Goal: Task Accomplishment & Management: Use online tool/utility

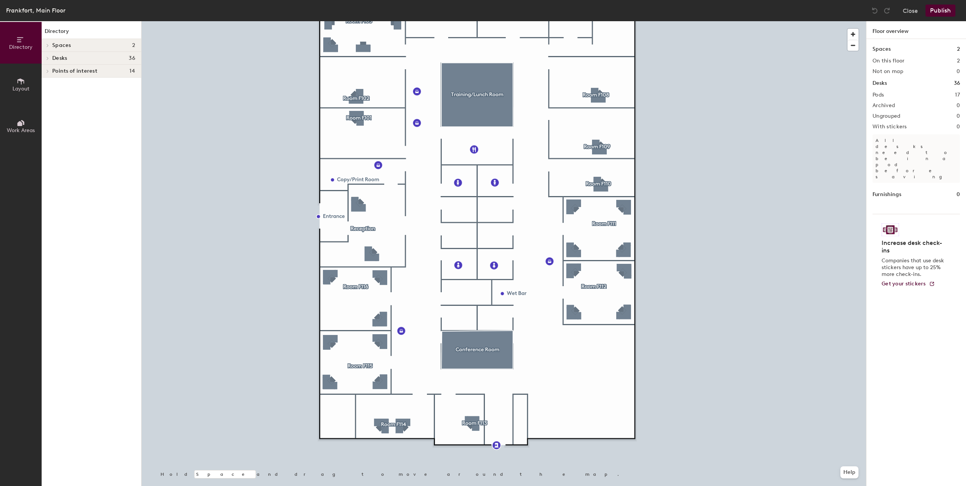
click at [47, 58] on icon at bounding box center [48, 58] width 2 height 3
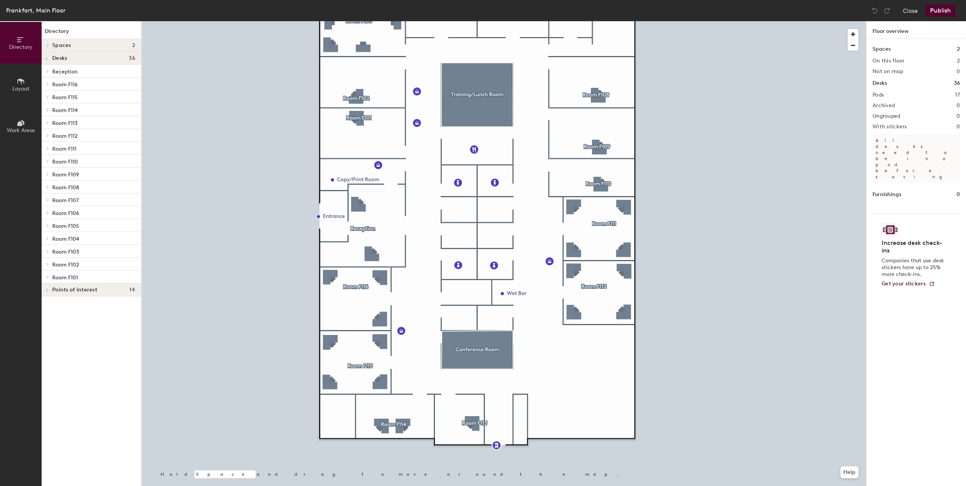
click at [19, 89] on span "Layout" at bounding box center [20, 89] width 17 height 6
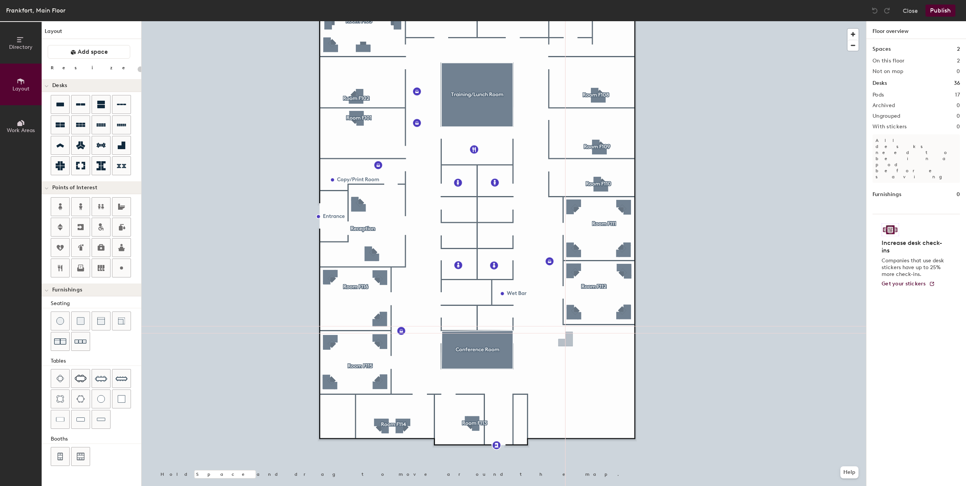
click at [615, 341] on div "Directory Layout Work Areas Layout Add space Resize Desks Points of Interest Fu…" at bounding box center [483, 253] width 966 height 465
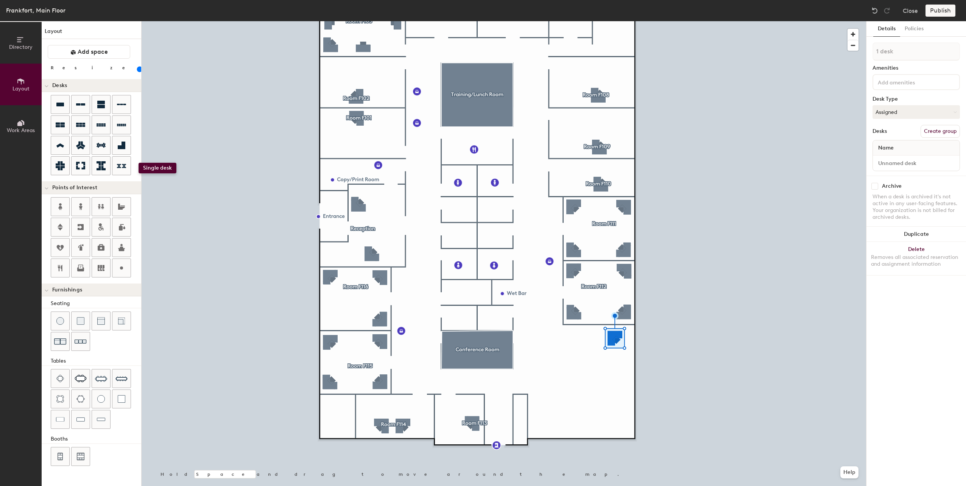
click at [150, 168] on div "Directory Layout Work Areas Layout Add space Resize Desks Points of Interest Fu…" at bounding box center [483, 253] width 966 height 465
click at [116, 144] on div at bounding box center [121, 145] width 18 height 18
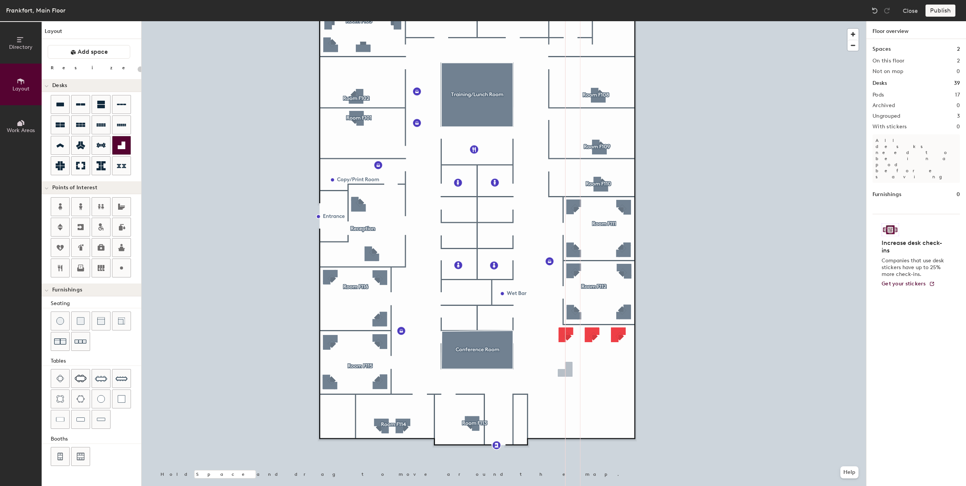
click at [565, 372] on div "Directory Layout Work Areas Layout Add space Resize Desks Points of Interest Fu…" at bounding box center [483, 253] width 966 height 465
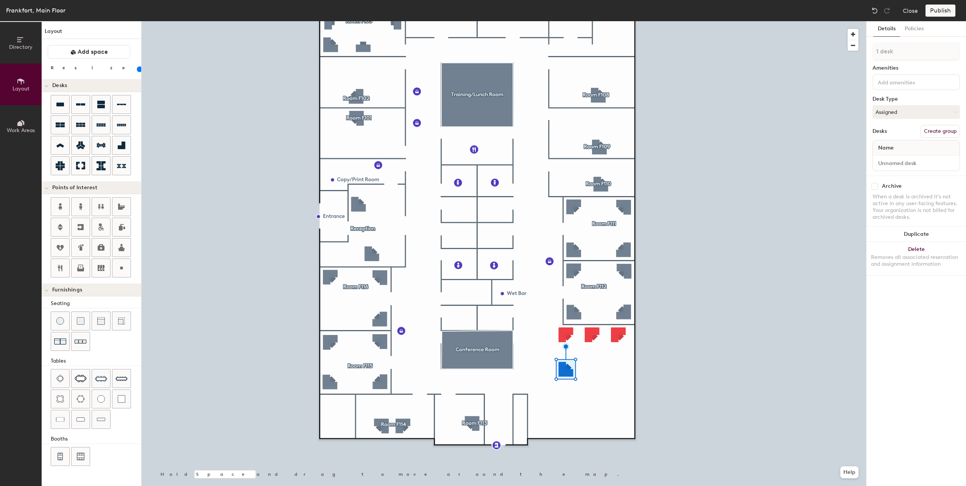
click at [592, 370] on div "Directory Layout Work Areas Layout Add space Resize Desks Points of Interest Fu…" at bounding box center [483, 253] width 966 height 465
click at [624, 365] on div "Directory Layout Work Areas Layout Add space Resize Desks Points of Interest Fu…" at bounding box center [483, 253] width 966 height 465
click at [619, 371] on div "Directory Layout Work Areas Layout Add space Resize Desks Points of Interest Fu…" at bounding box center [483, 253] width 966 height 465
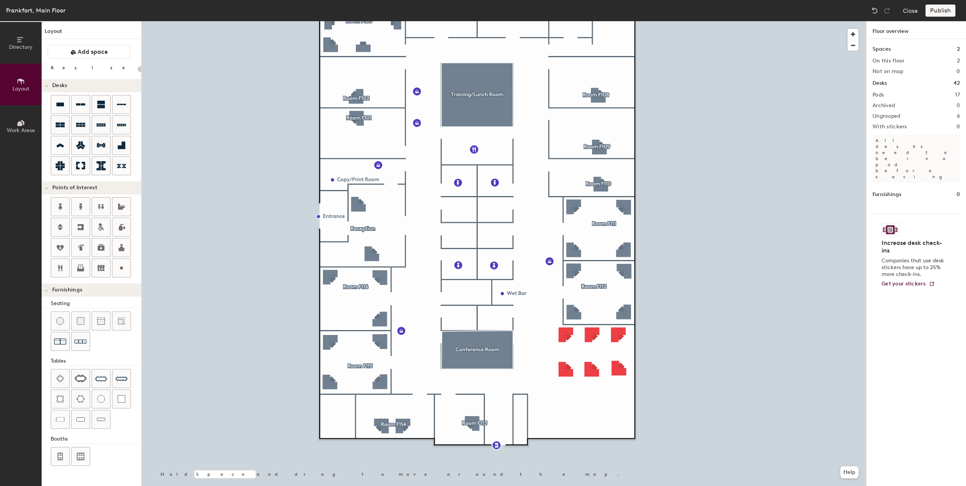
type input "100"
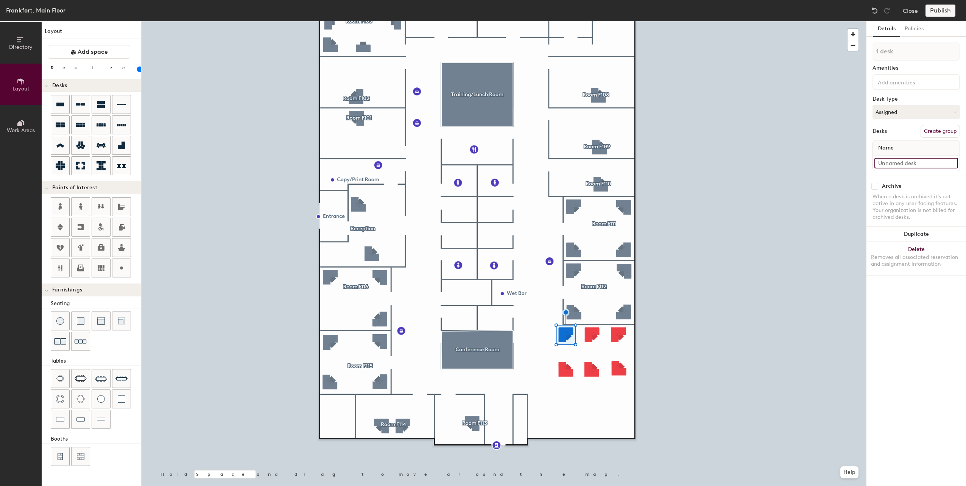
click at [899, 165] on input at bounding box center [916, 163] width 84 height 11
click at [931, 132] on button "Create group" at bounding box center [940, 131] width 39 height 13
drag, startPoint x: 899, startPoint y: 53, endPoint x: 871, endPoint y: 53, distance: 27.3
click at [871, 53] on div "Details Policies Pod 18 Amenities Desk Type Assigned Desks Ungroup Name Desk 1 …" at bounding box center [916, 253] width 100 height 465
type input "Cubicles"
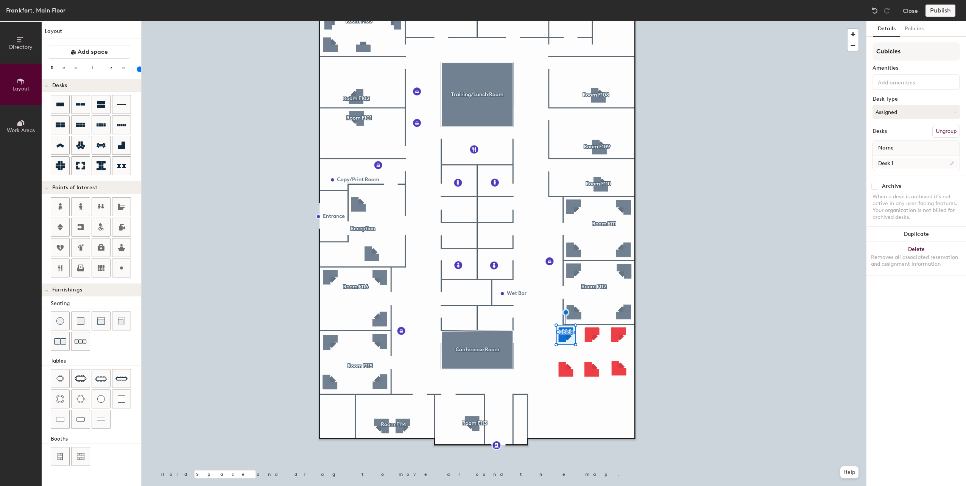
type input "Cubicles"
click at [891, 164] on input "Desk 1" at bounding box center [916, 163] width 84 height 11
type input "Cube"
click at [901, 164] on input "Cube" at bounding box center [916, 163] width 84 height 11
click at [902, 163] on input "Cube" at bounding box center [916, 163] width 84 height 11
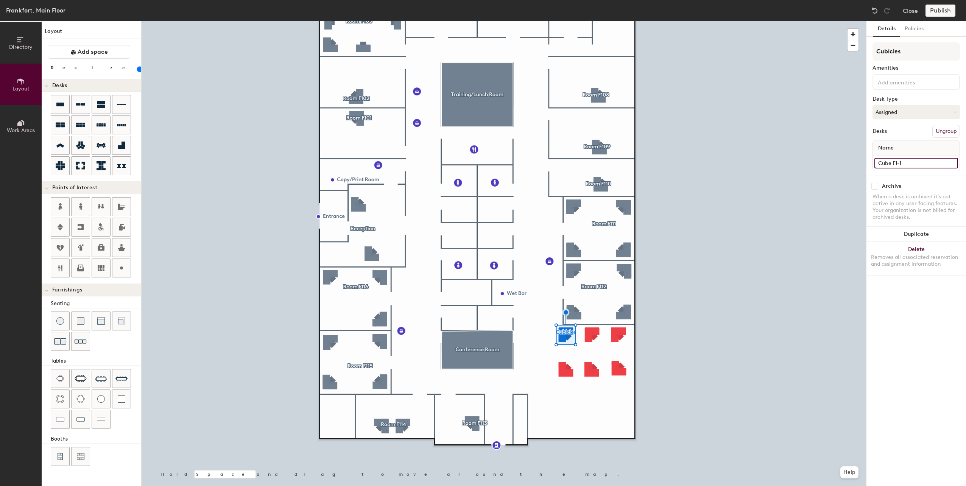
click at [896, 162] on input "Cube F1-1" at bounding box center [916, 163] width 84 height 11
type input "Desk FC"
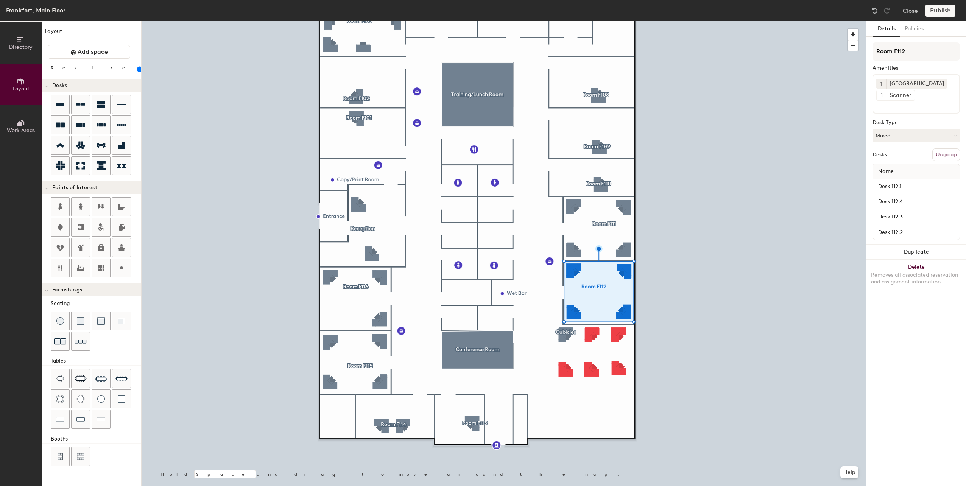
click at [567, 21] on div at bounding box center [504, 21] width 724 height 0
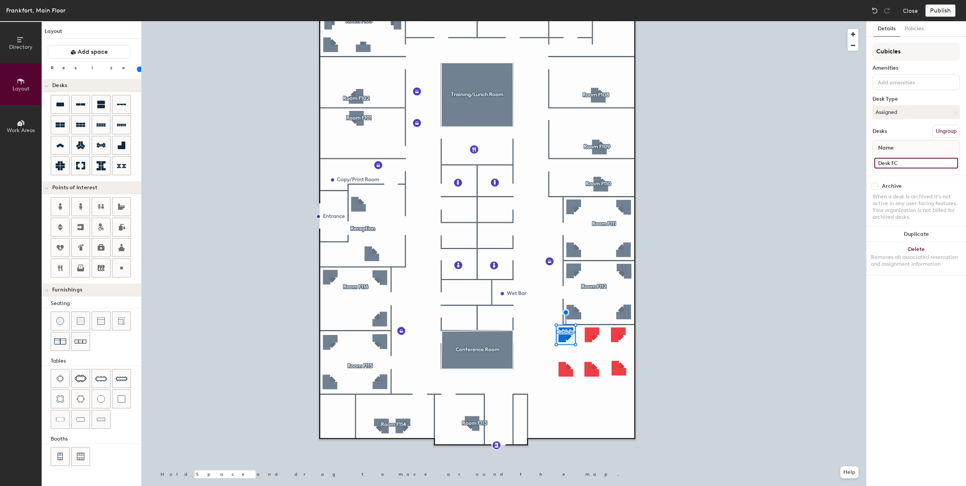
click at [903, 164] on input "Desk FC" at bounding box center [916, 163] width 84 height 11
type input "Desk Cu1.1"
click at [595, 21] on div at bounding box center [504, 21] width 724 height 0
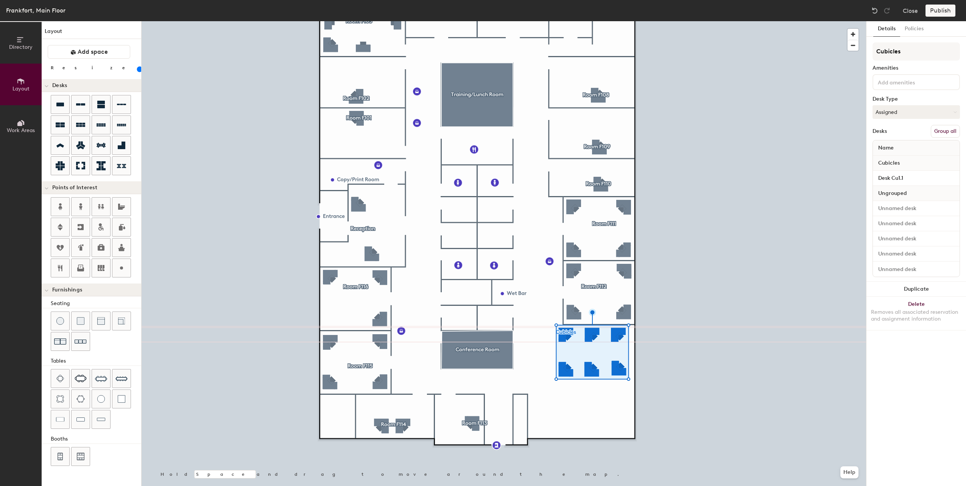
click at [943, 135] on button "Group all" at bounding box center [945, 131] width 29 height 13
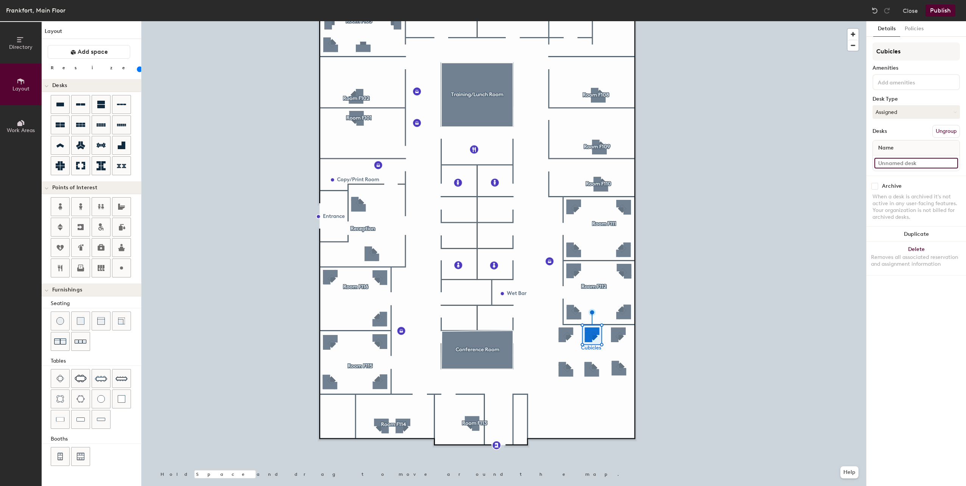
click at [892, 165] on input at bounding box center [916, 163] width 84 height 11
type input "Desk Cu1.2"
click at [898, 162] on input at bounding box center [916, 163] width 84 height 11
type input "Desk Cu1.3"
click at [899, 166] on input at bounding box center [916, 163] width 84 height 11
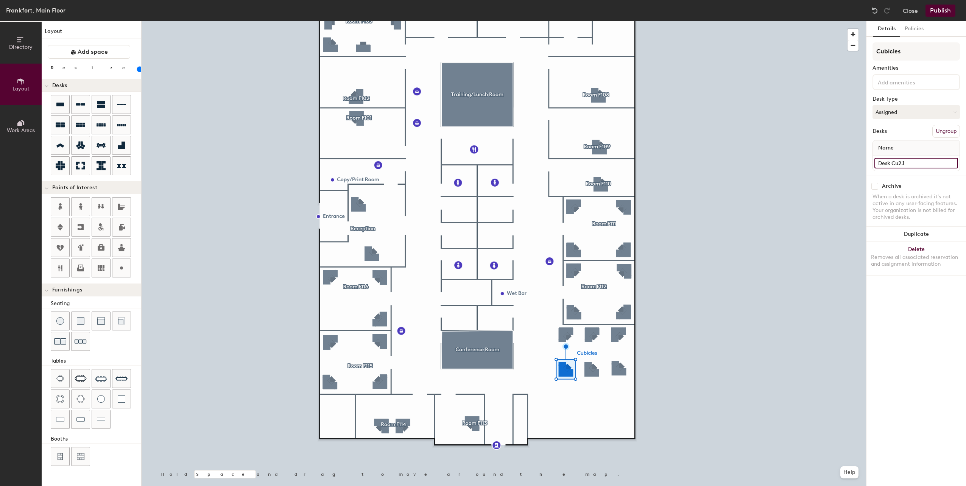
type input "Desk Cu2.1"
click at [887, 310] on div "Details Policies Cubicles Amenities Desk Type Assigned Desks Ungroup Name Desk …" at bounding box center [916, 253] width 100 height 465
click at [914, 164] on input at bounding box center [916, 163] width 84 height 11
type input "Desk Cu2.2"
click at [916, 292] on div "Details Policies Cubicles Amenities Desk Type Assigned Desks Ungroup Name Desk …" at bounding box center [916, 253] width 100 height 465
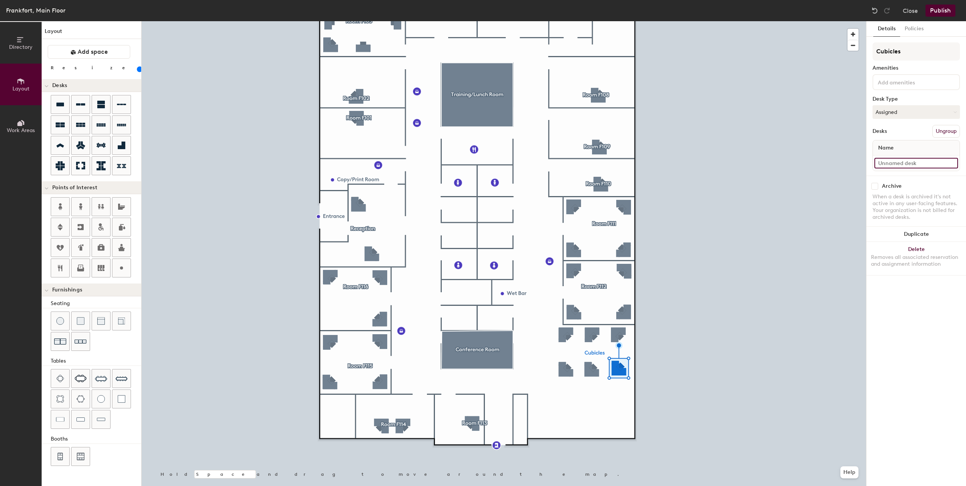
click at [894, 165] on input at bounding box center [916, 163] width 84 height 11
type input "Desk Cu2.3"
click at [889, 85] on input at bounding box center [910, 81] width 68 height 9
type input "Docking Station (2 Monitors)"
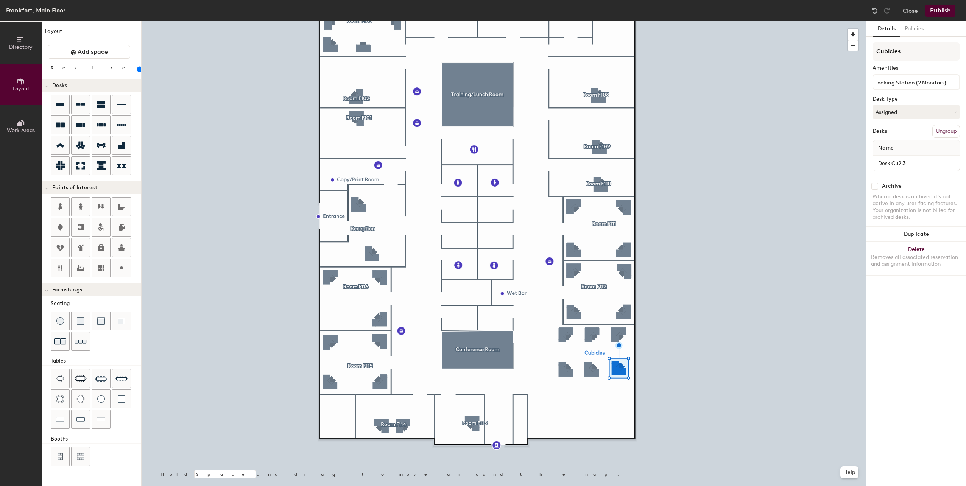
click at [913, 351] on div "Details Policies Cubicles Amenities Docking Station (2 Monitors) Desk Type Assi…" at bounding box center [916, 253] width 100 height 465
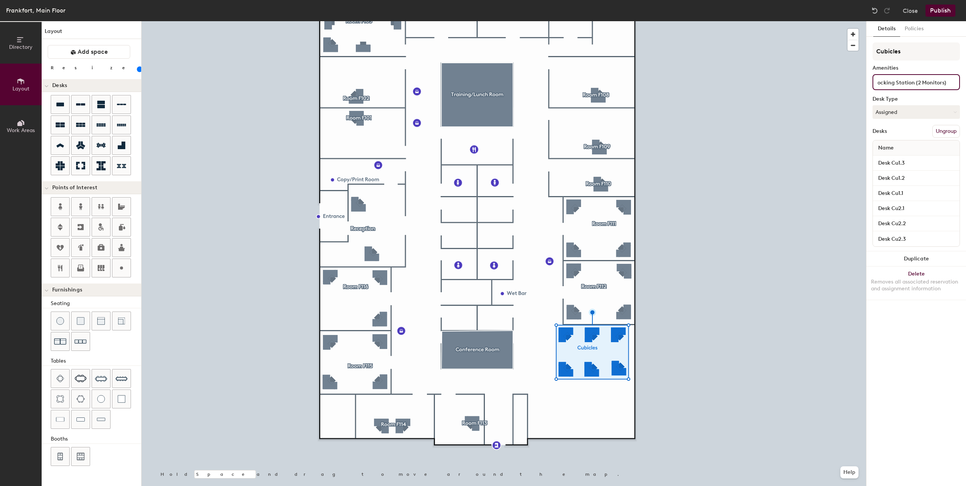
click at [893, 82] on input "Docking Station (2 Monitors)" at bounding box center [912, 81] width 72 height 9
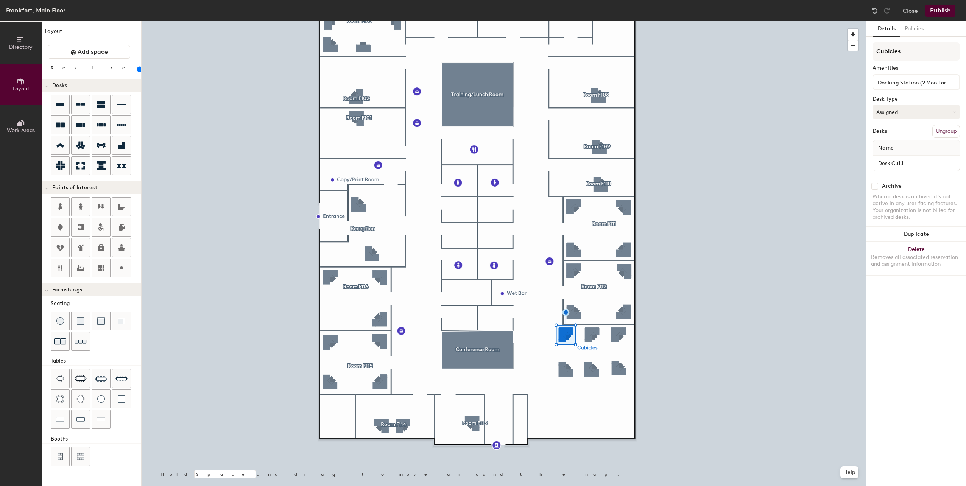
click at [595, 21] on div at bounding box center [504, 21] width 724 height 0
click at [901, 107] on button "Assigned" at bounding box center [915, 112] width 87 height 14
click at [891, 157] on div "Hoteled" at bounding box center [911, 158] width 76 height 11
click at [905, 315] on div "Details Policies Cubicles Amenities Docking Station (2 Monitors) Desk Type Hote…" at bounding box center [916, 253] width 100 height 465
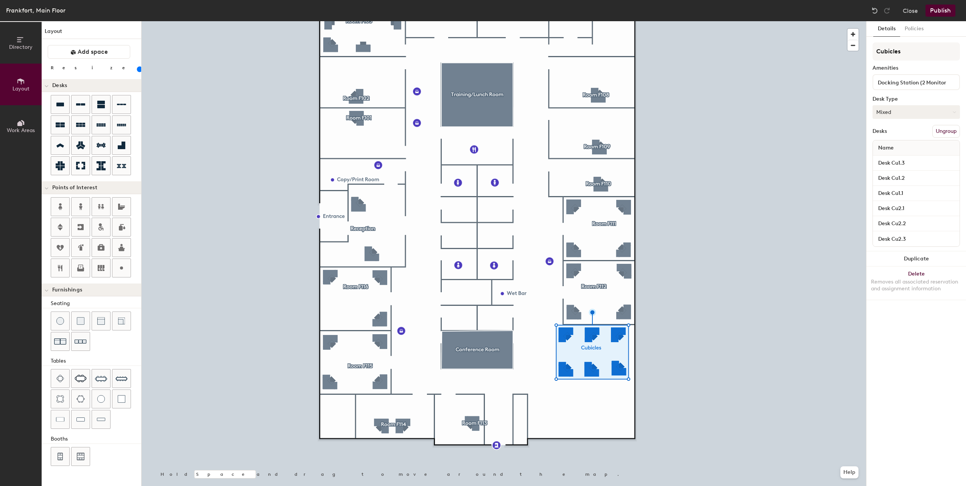
click at [888, 114] on button "Mixed" at bounding box center [915, 112] width 87 height 14
click at [895, 157] on div "Hoteled" at bounding box center [911, 158] width 76 height 11
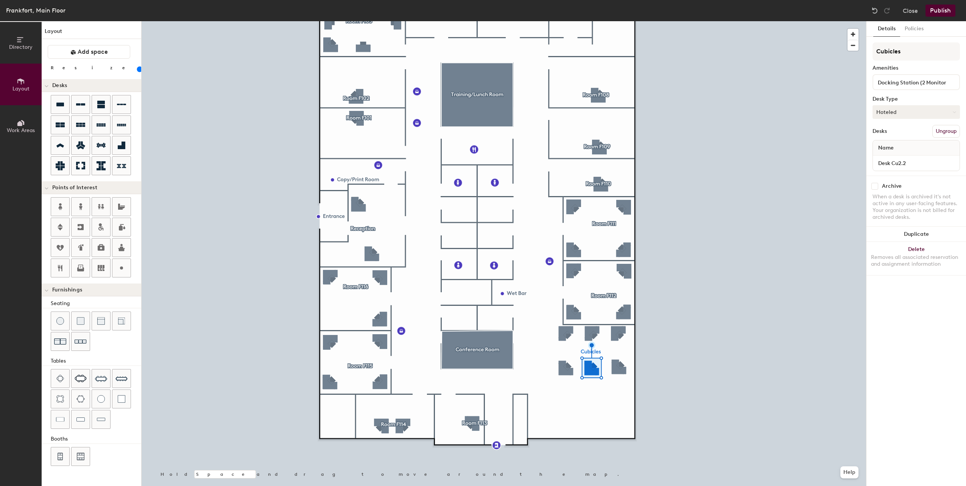
click at [916, 112] on button "Hoteled" at bounding box center [915, 112] width 87 height 14
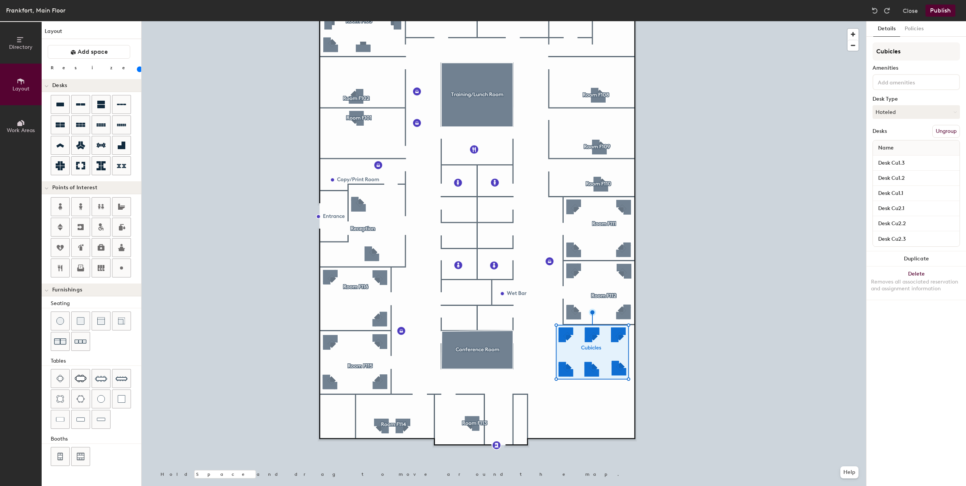
click at [939, 11] on button "Publish" at bounding box center [940, 11] width 30 height 12
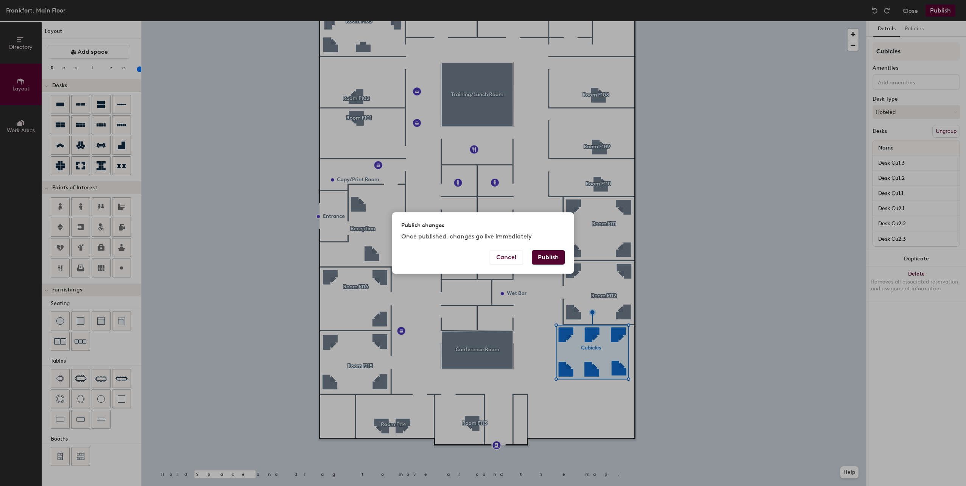
click at [550, 257] on button "Publish" at bounding box center [548, 257] width 33 height 14
type input "20"
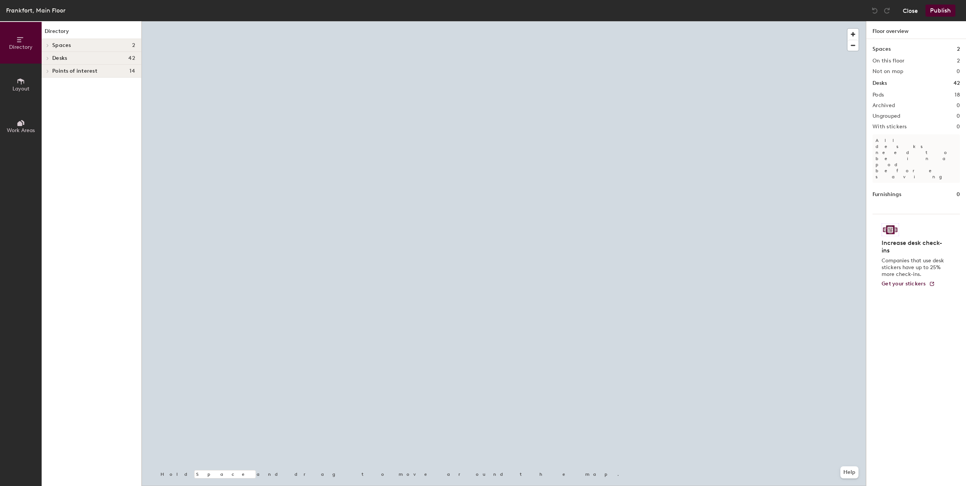
click at [903, 9] on button "Close" at bounding box center [910, 11] width 15 height 12
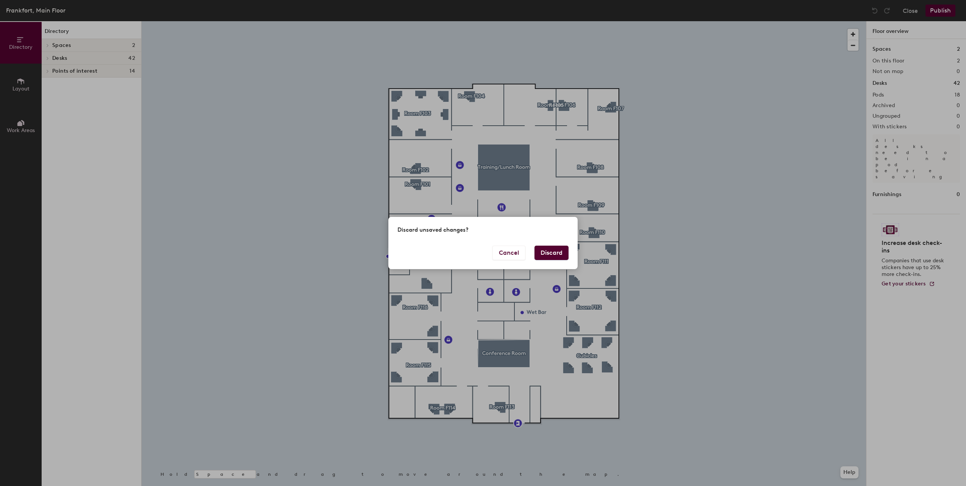
click at [546, 253] on button "Discard" at bounding box center [551, 253] width 34 height 14
